Goal: Navigation & Orientation: Find specific page/section

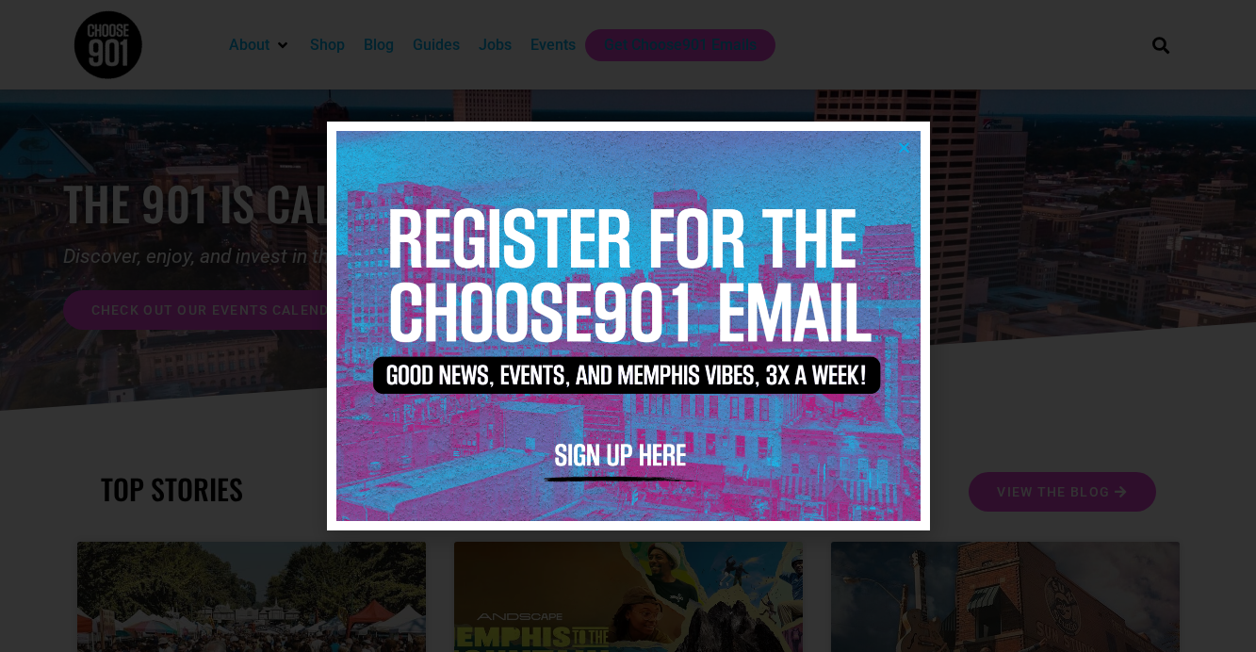
click at [904, 148] on icon "Close" at bounding box center [904, 147] width 14 height 14
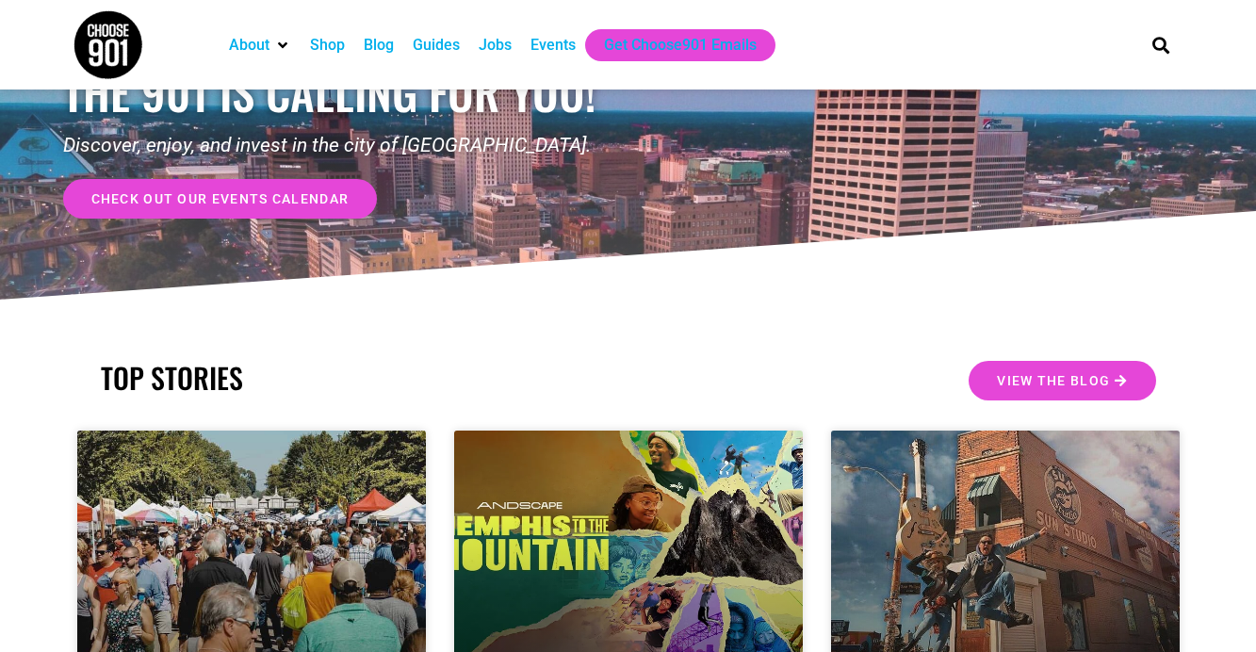
scroll to position [92, 0]
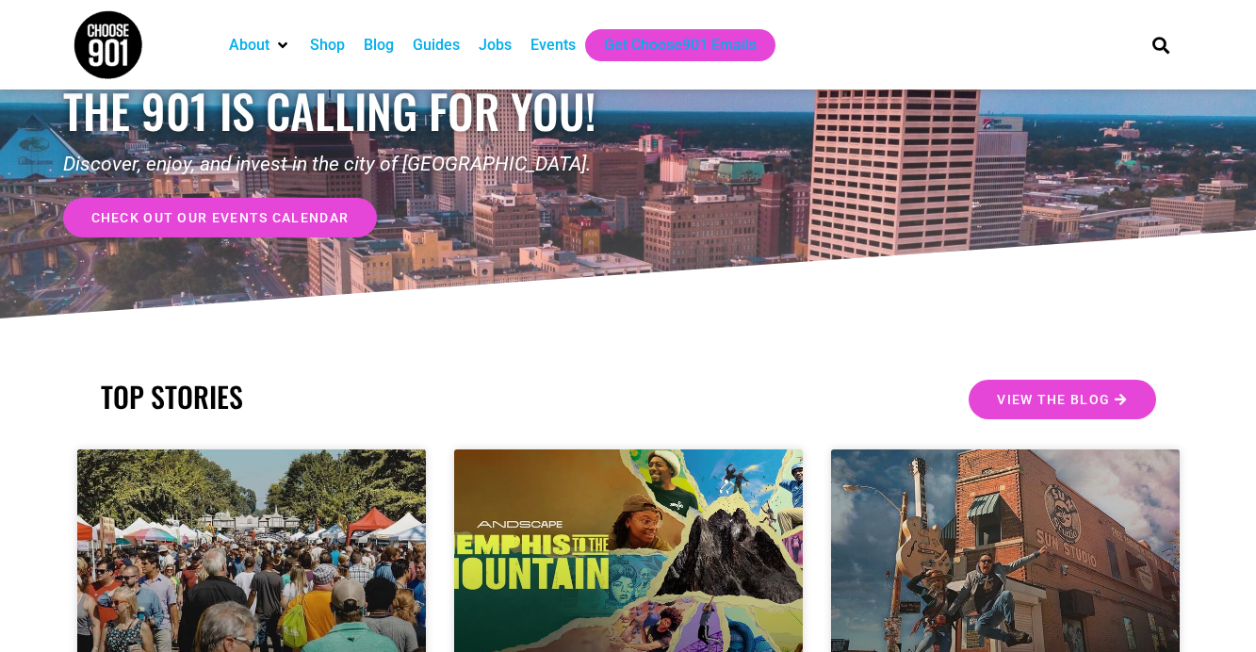
click at [374, 39] on div "Blog" at bounding box center [379, 45] width 30 height 23
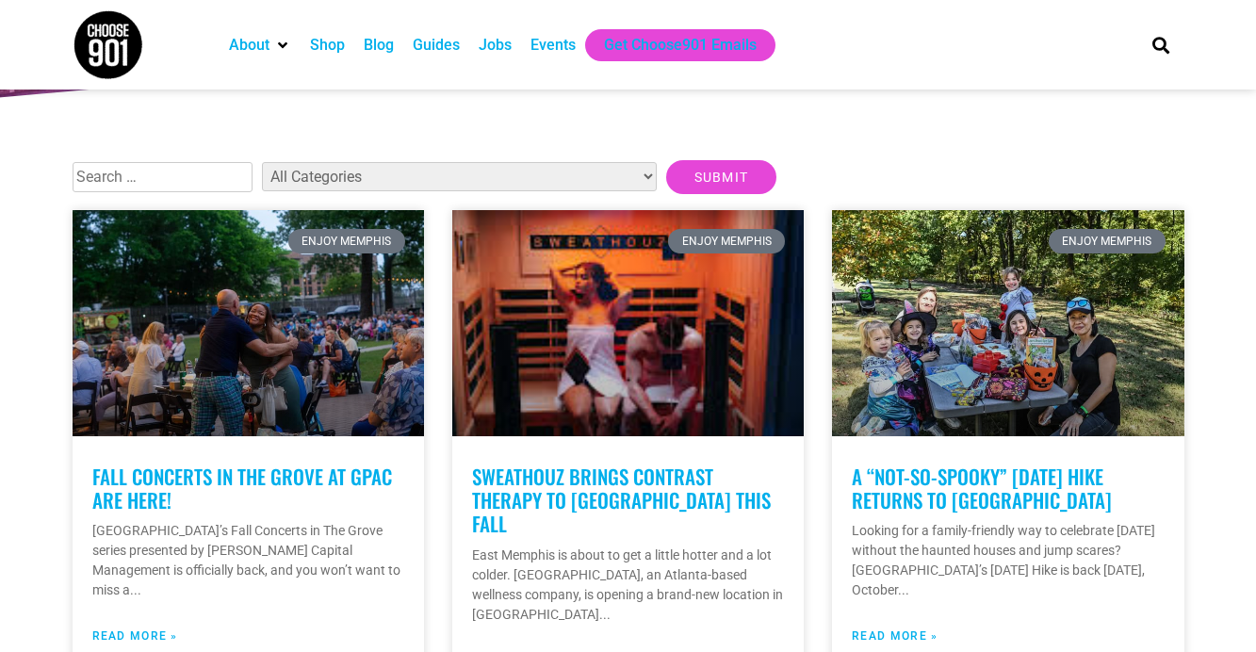
scroll to position [371, 0]
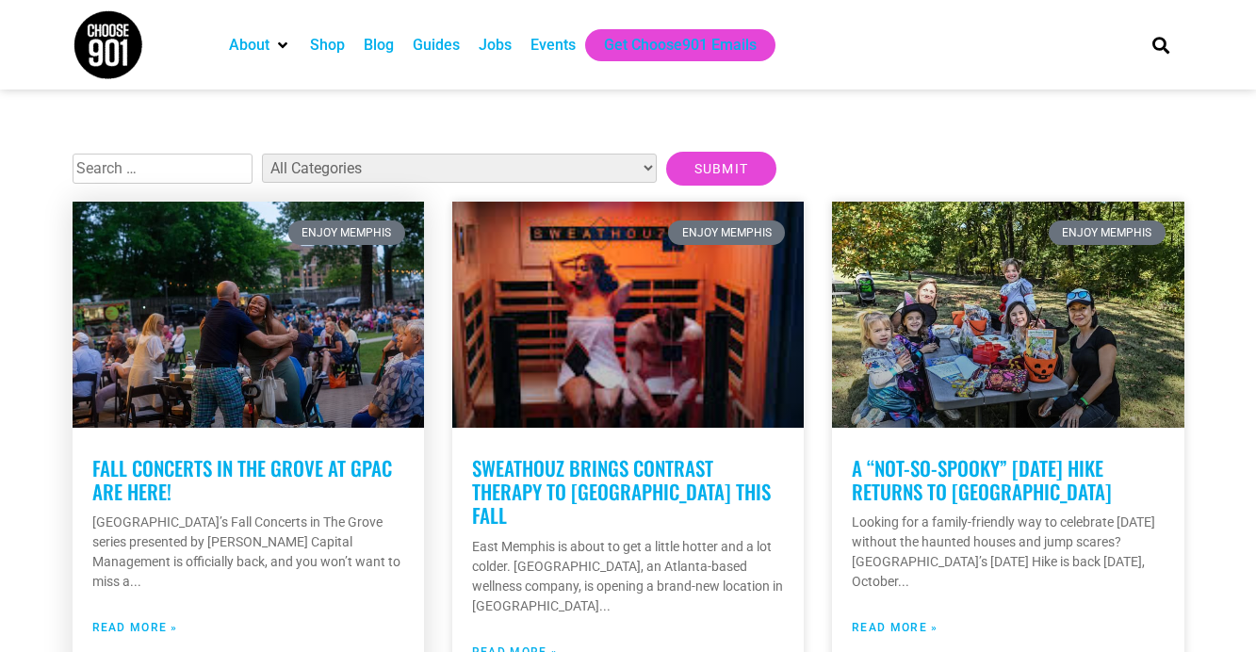
click at [270, 361] on link at bounding box center [248, 315] width 351 height 226
